Goal: Find specific page/section: Find specific page/section

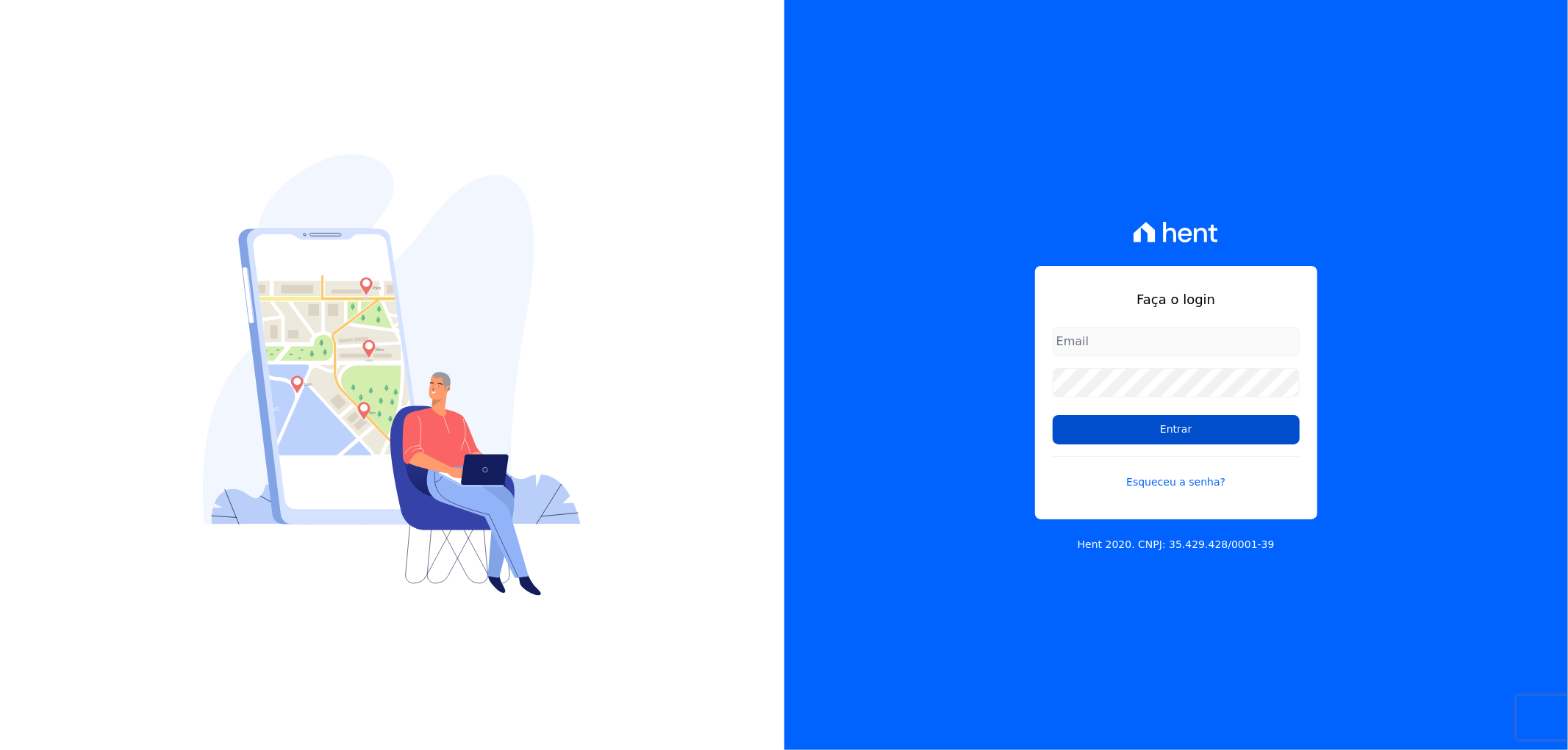
type input "recepcao@vilaurbe.com.br"
click at [1143, 437] on input "Entrar" at bounding box center [1176, 430] width 247 height 29
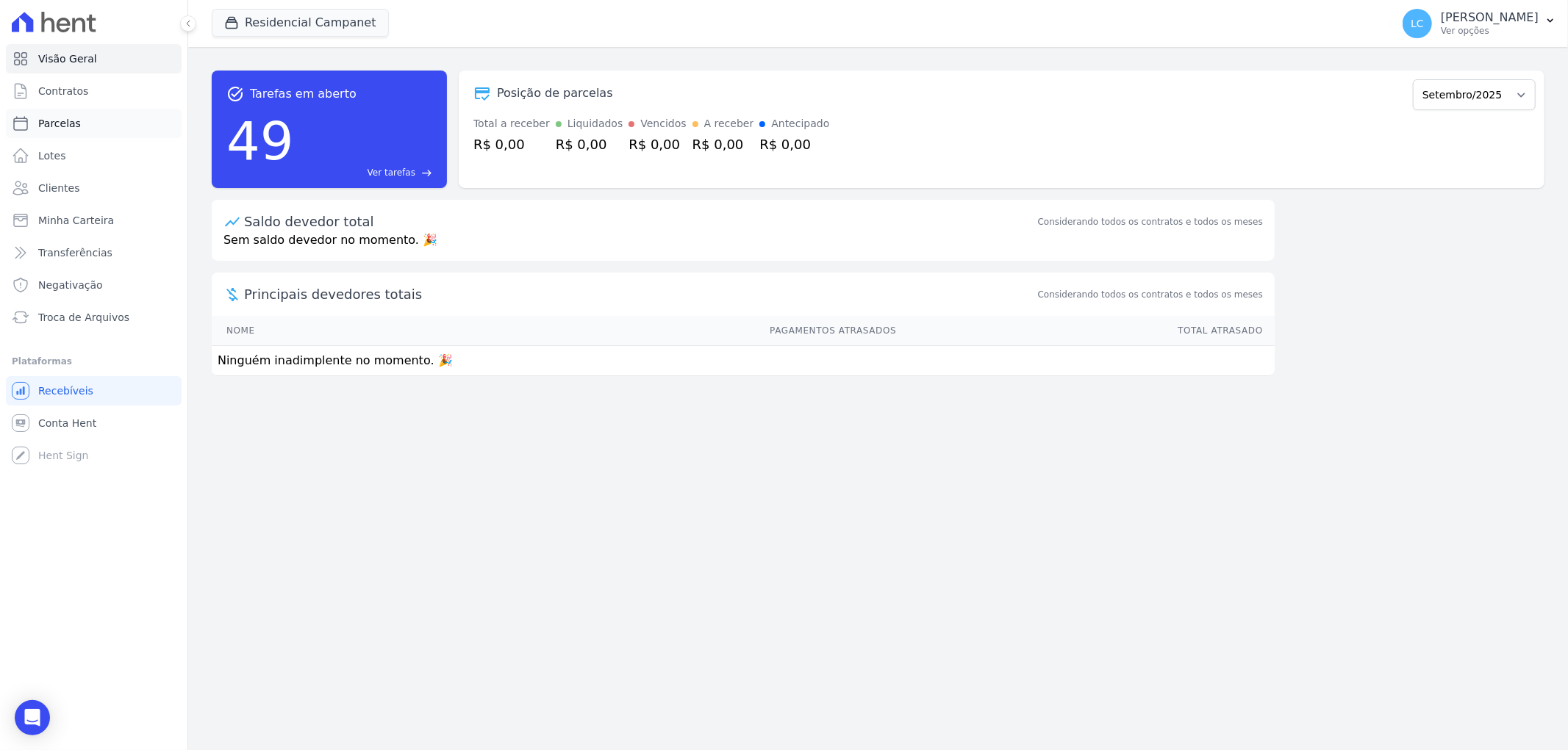
click at [96, 127] on link "Parcelas" at bounding box center [94, 123] width 176 height 29
select select
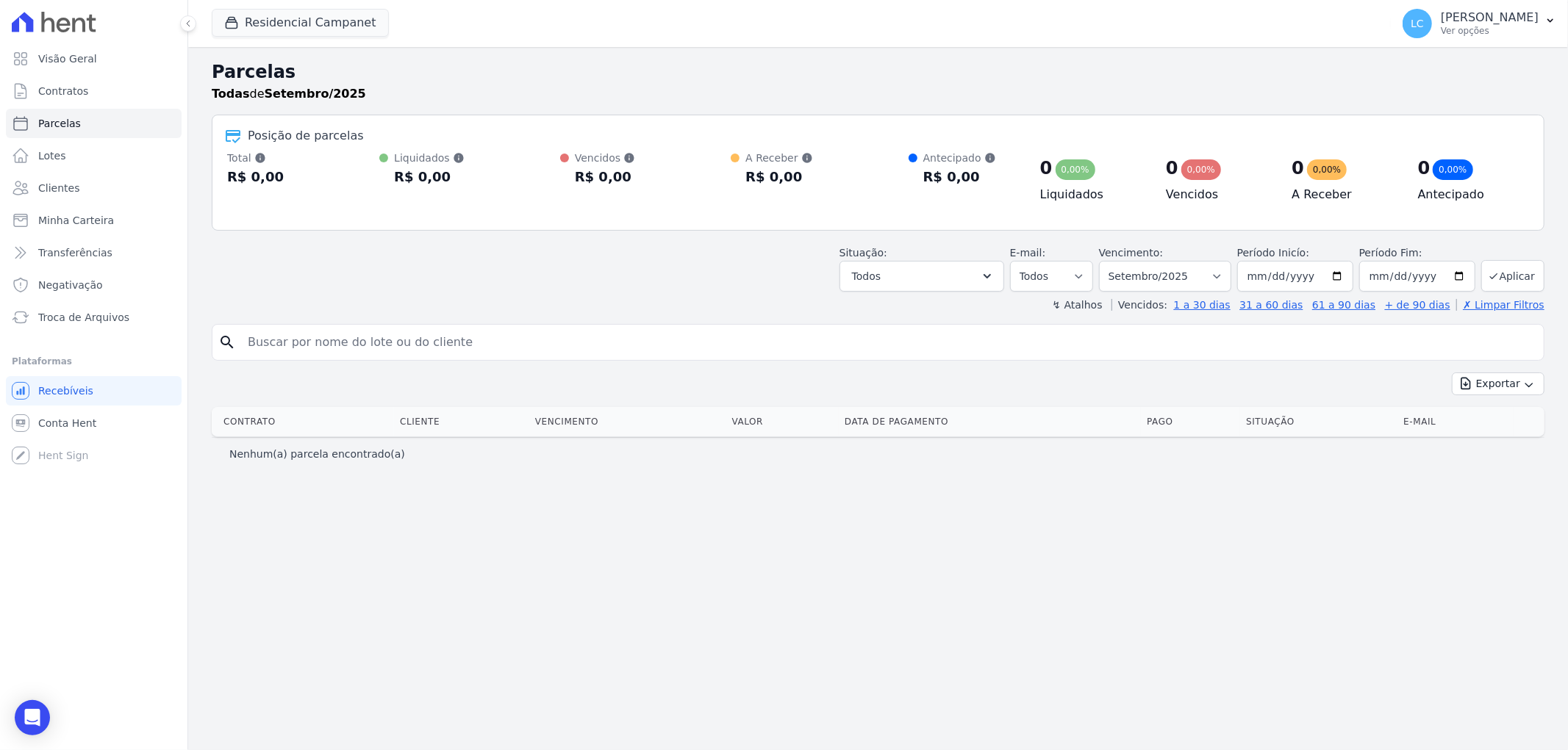
click at [447, 348] on input "search" at bounding box center [888, 343] width 1299 height 29
click at [285, 22] on button "Residencial Campanet" at bounding box center [301, 22] width 177 height 28
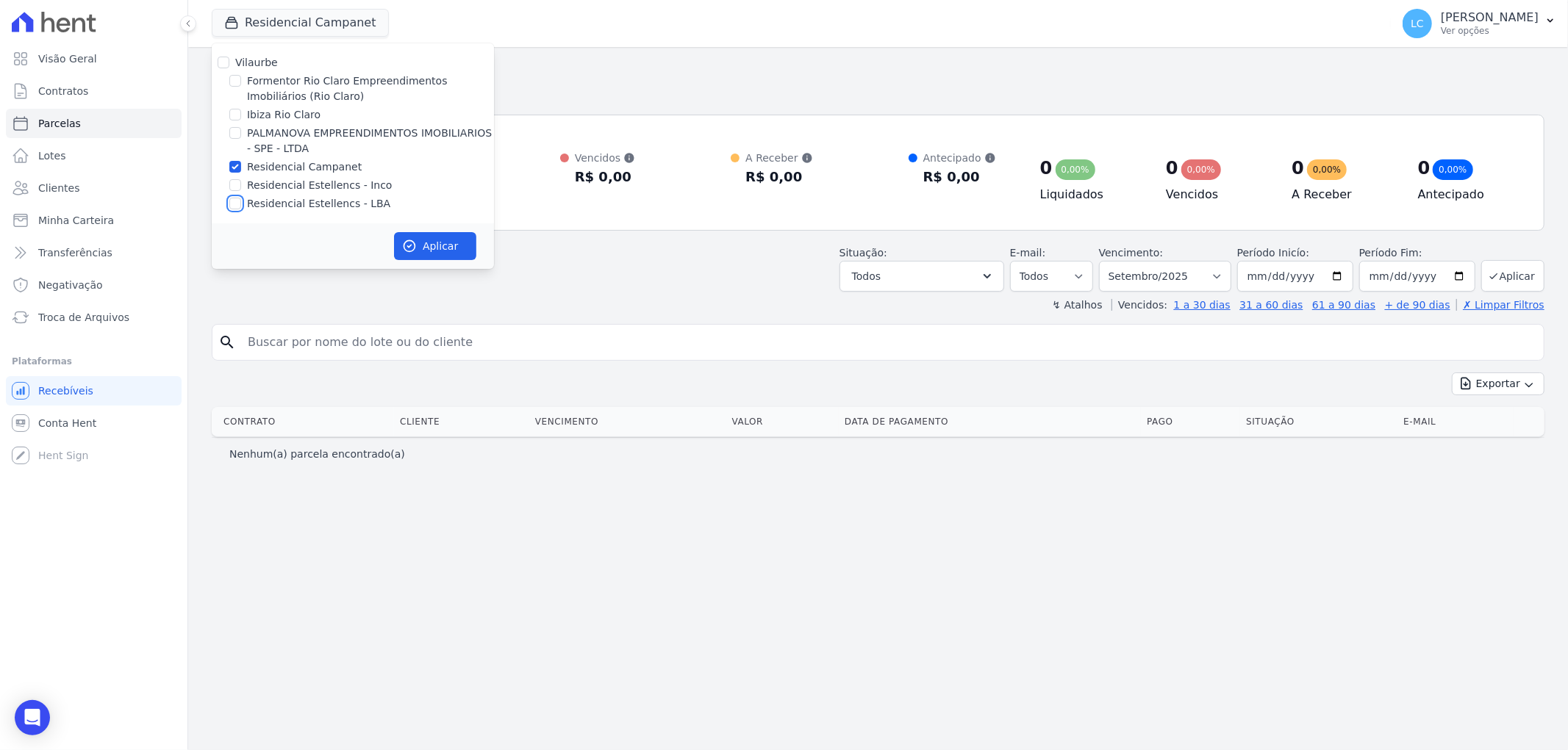
click at [232, 202] on input "Residencial Estellencs - LBA" at bounding box center [235, 204] width 12 height 12
checkbox input "true"
click at [230, 169] on input "Residencial Campanet" at bounding box center [235, 167] width 12 height 12
checkbox input "false"
click at [439, 241] on button "Aplicar" at bounding box center [435, 246] width 83 height 28
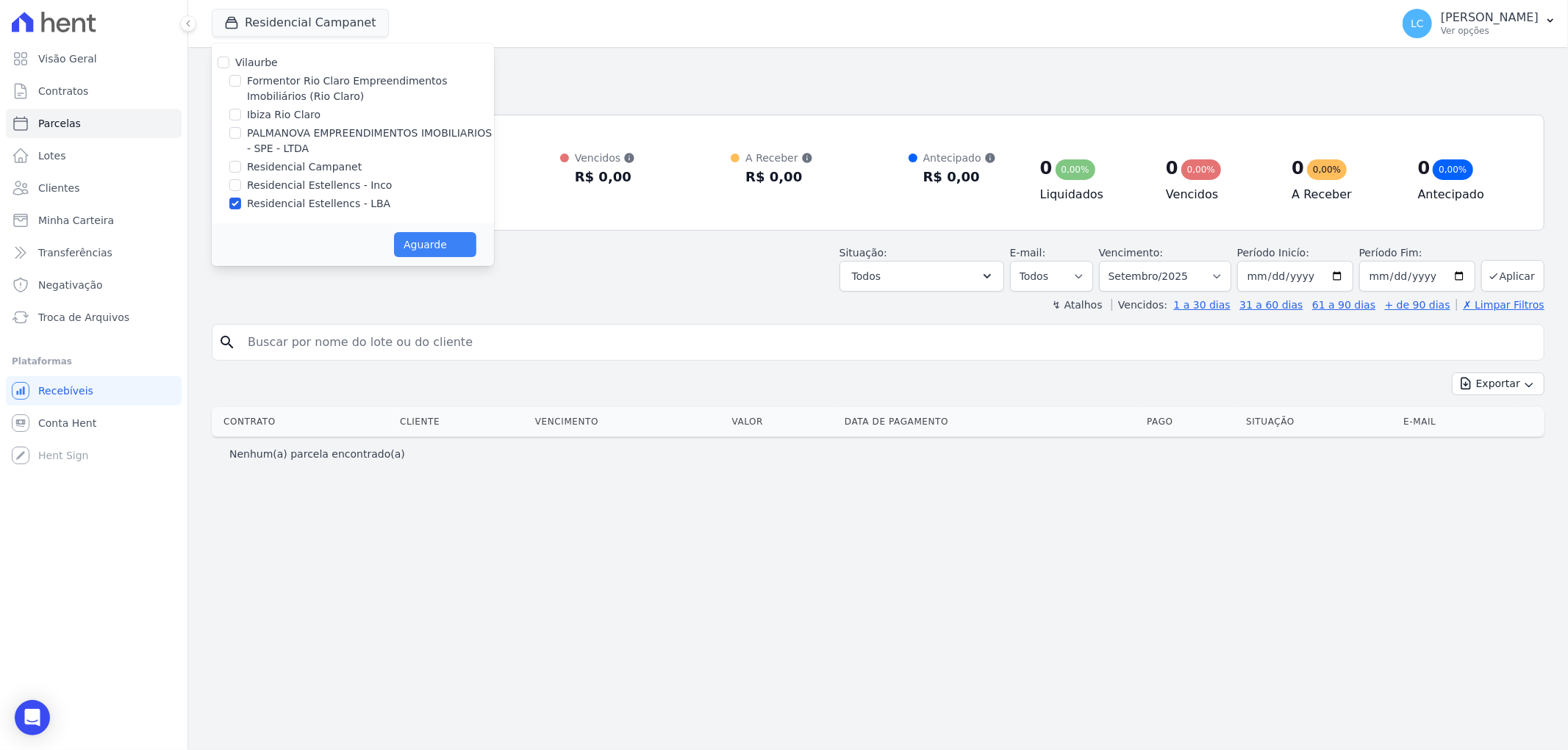
select select
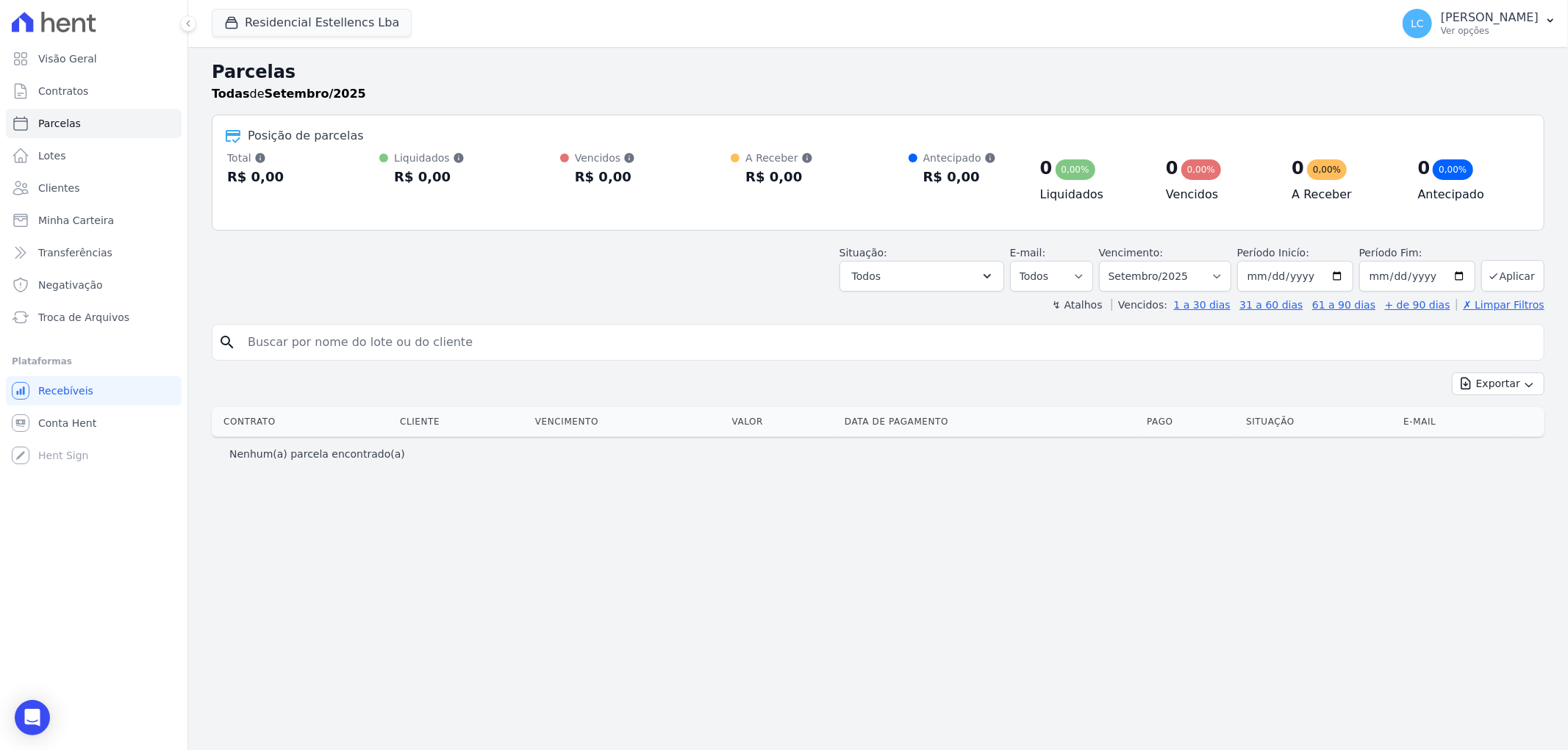
click at [352, 331] on input "search" at bounding box center [888, 343] width 1299 height 29
paste input "Thaysllane [PERSON_NAME] [PERSON_NAME]"
type input "Thaysllane [PERSON_NAME] [PERSON_NAME]"
select select
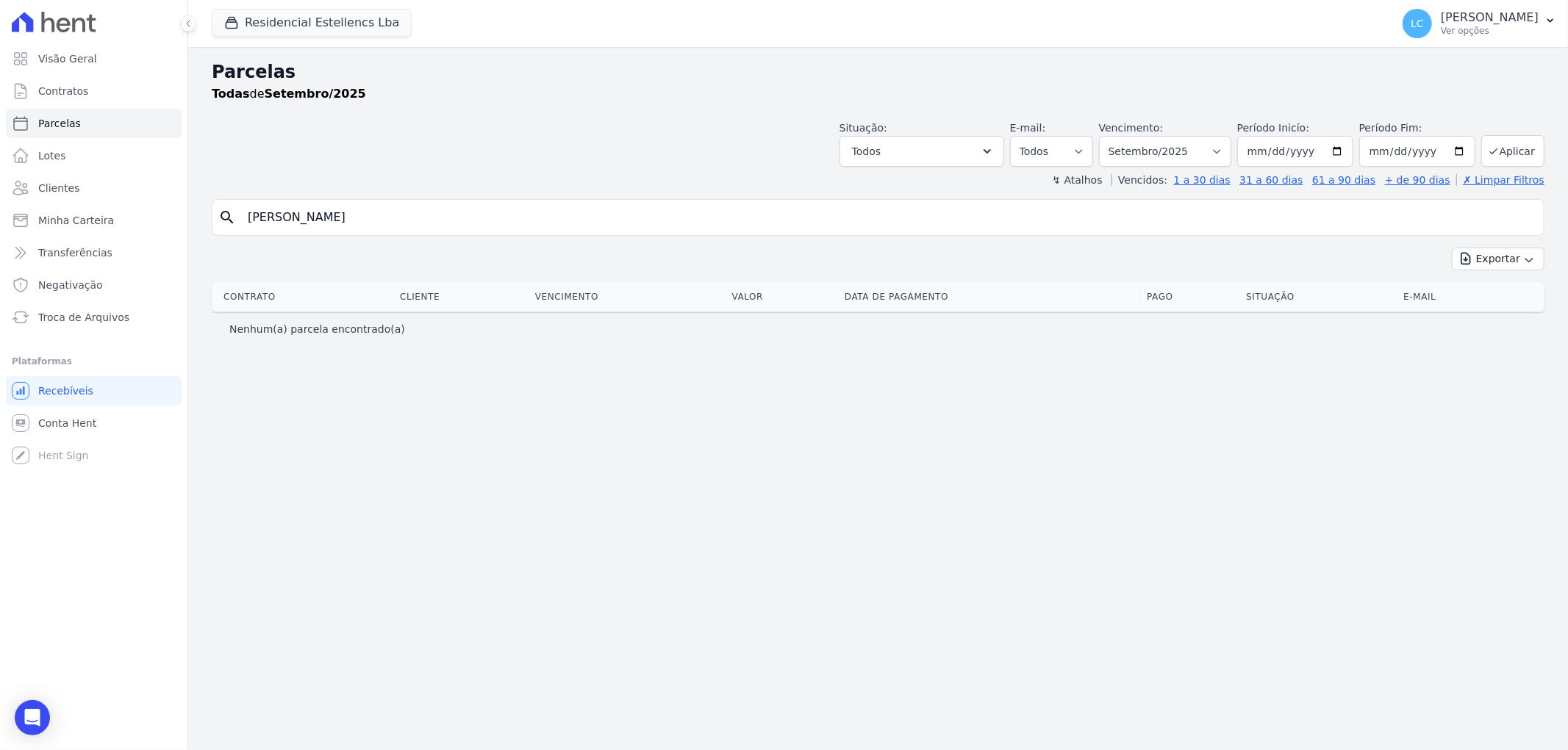
click at [436, 220] on input "Thaysllane [PERSON_NAME] [PERSON_NAME]" at bounding box center [888, 218] width 1299 height 29
select select
click at [436, 220] on input "Thaysllane [PERSON_NAME] [PERSON_NAME]" at bounding box center [888, 218] width 1299 height 29
drag, startPoint x: 1223, startPoint y: 158, endPoint x: 1231, endPoint y: 158, distance: 8.0
click at [1226, 158] on select "Filtrar por período ──────── Todos os meses Março/2018 Abril/2018 Maio/2018 Jun…" at bounding box center [1166, 152] width 133 height 31
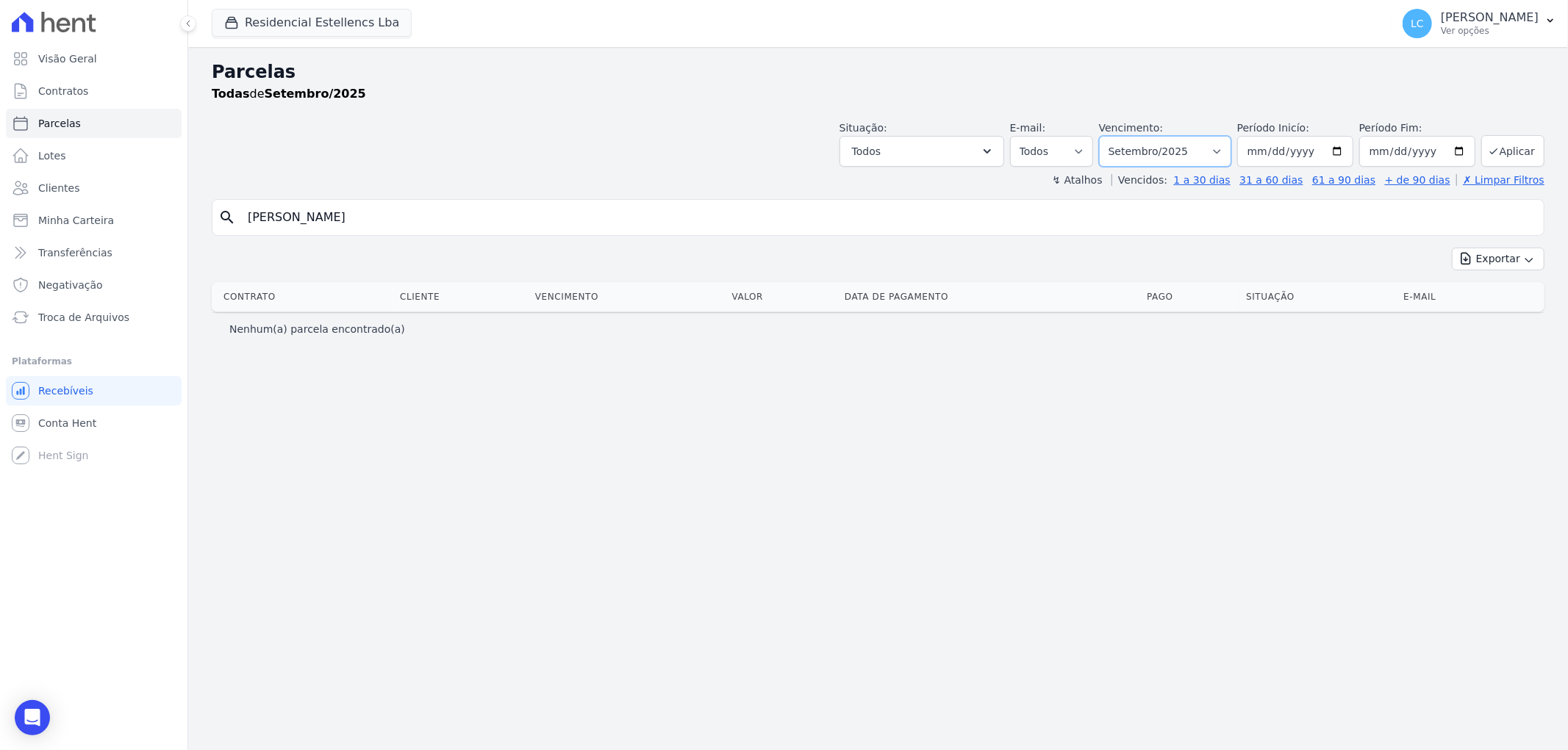
select select "all"
click at [1121, 136] on select "Filtrar por período ──────── Todos os meses Março/2018 Abril/2018 Maio/2018 Jun…" at bounding box center [1166, 152] width 133 height 31
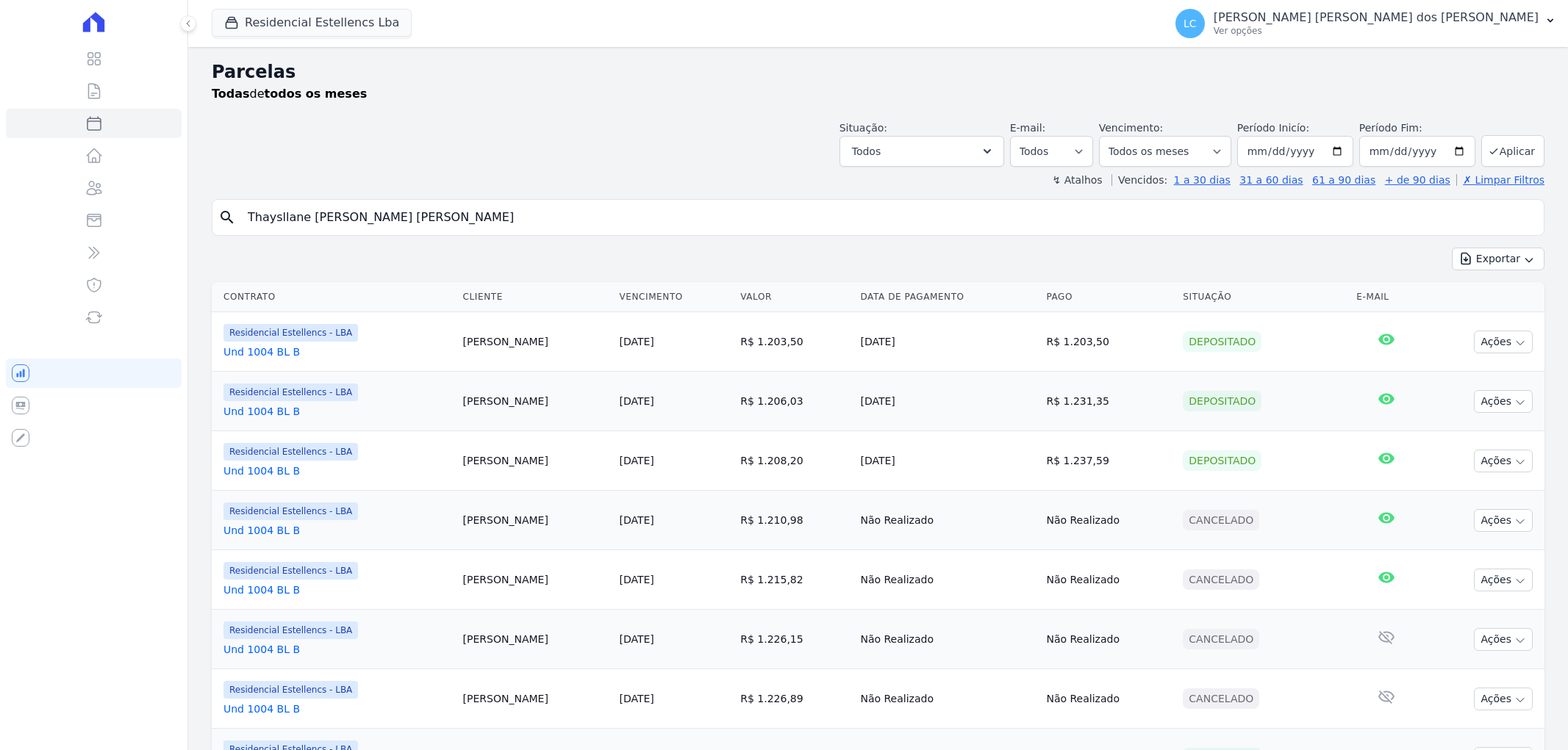
select select
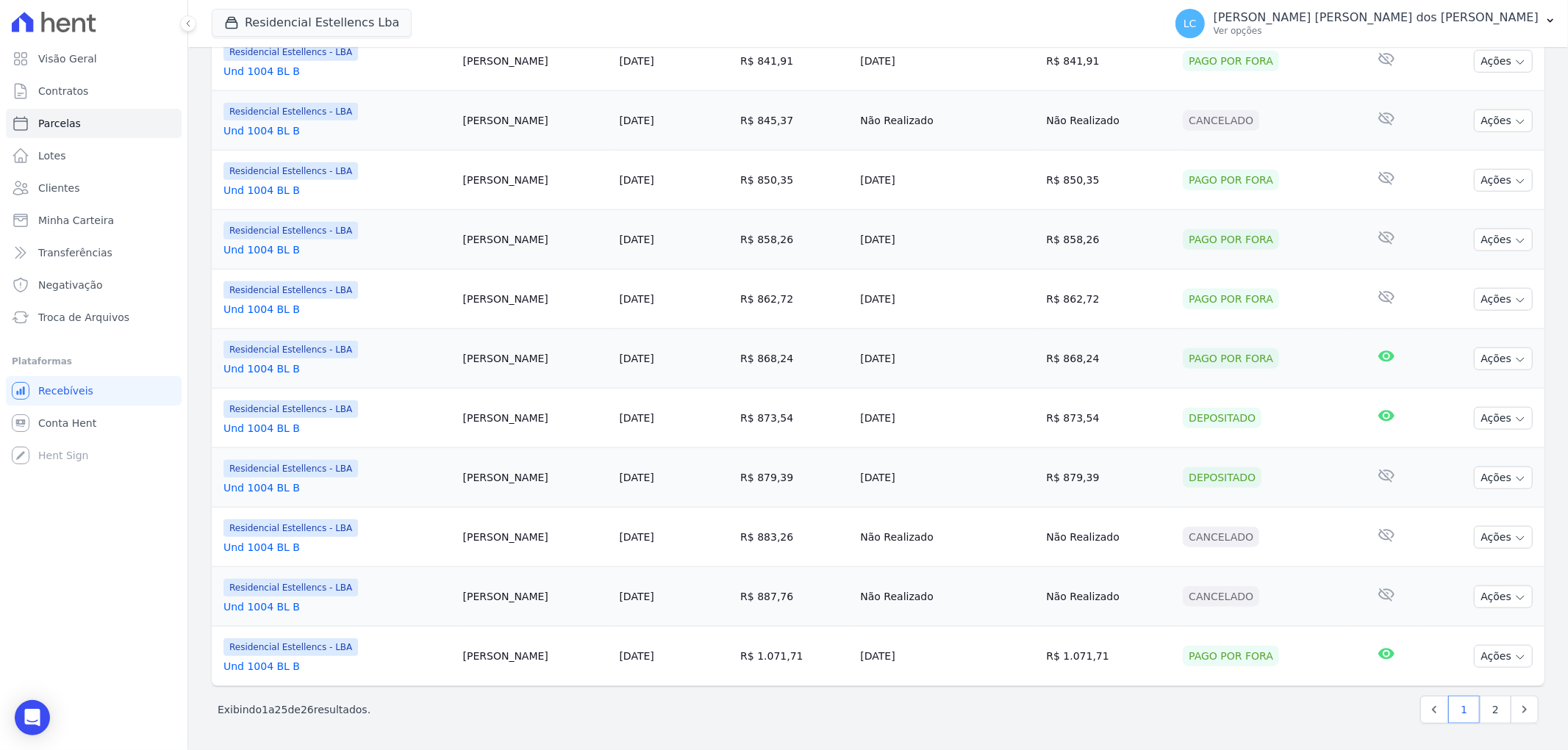
scroll to position [1115, 0]
click at [1485, 707] on link "2" at bounding box center [1496, 710] width 32 height 28
select select
